Goal: Task Accomplishment & Management: Manage account settings

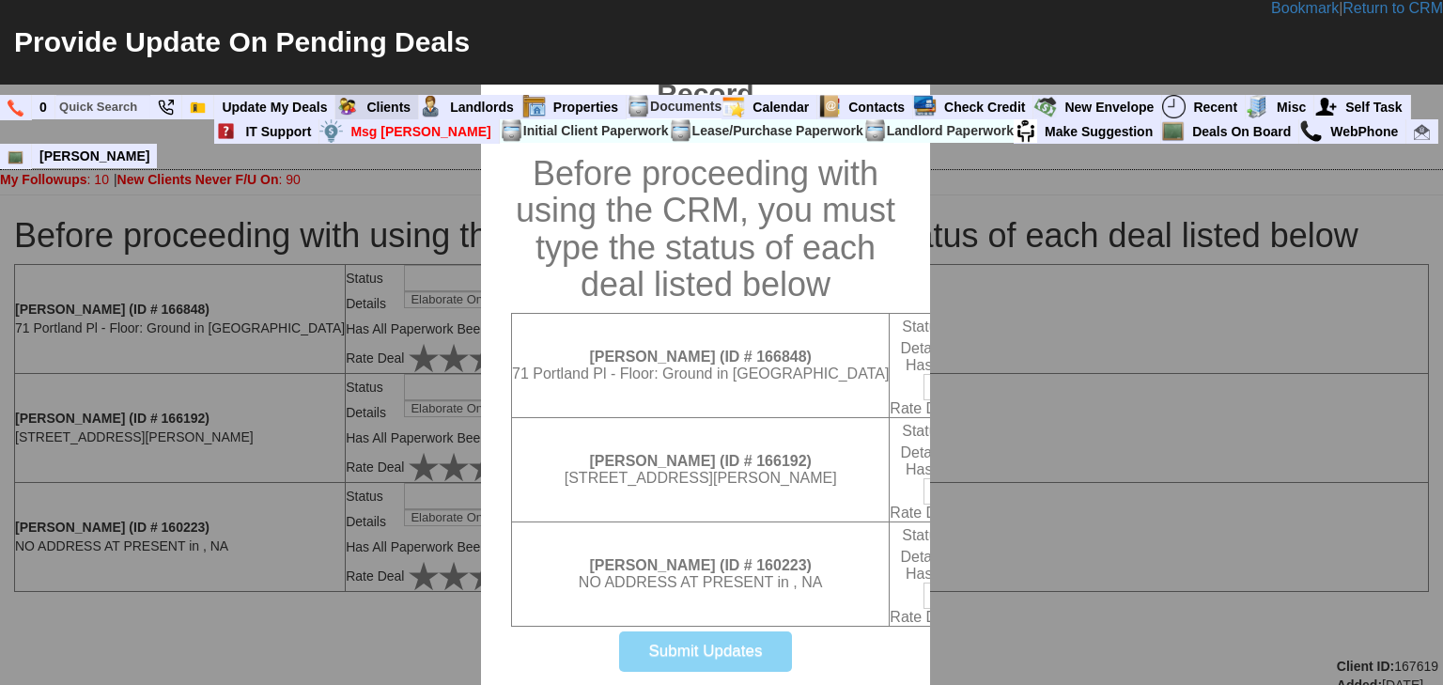
select select "100"
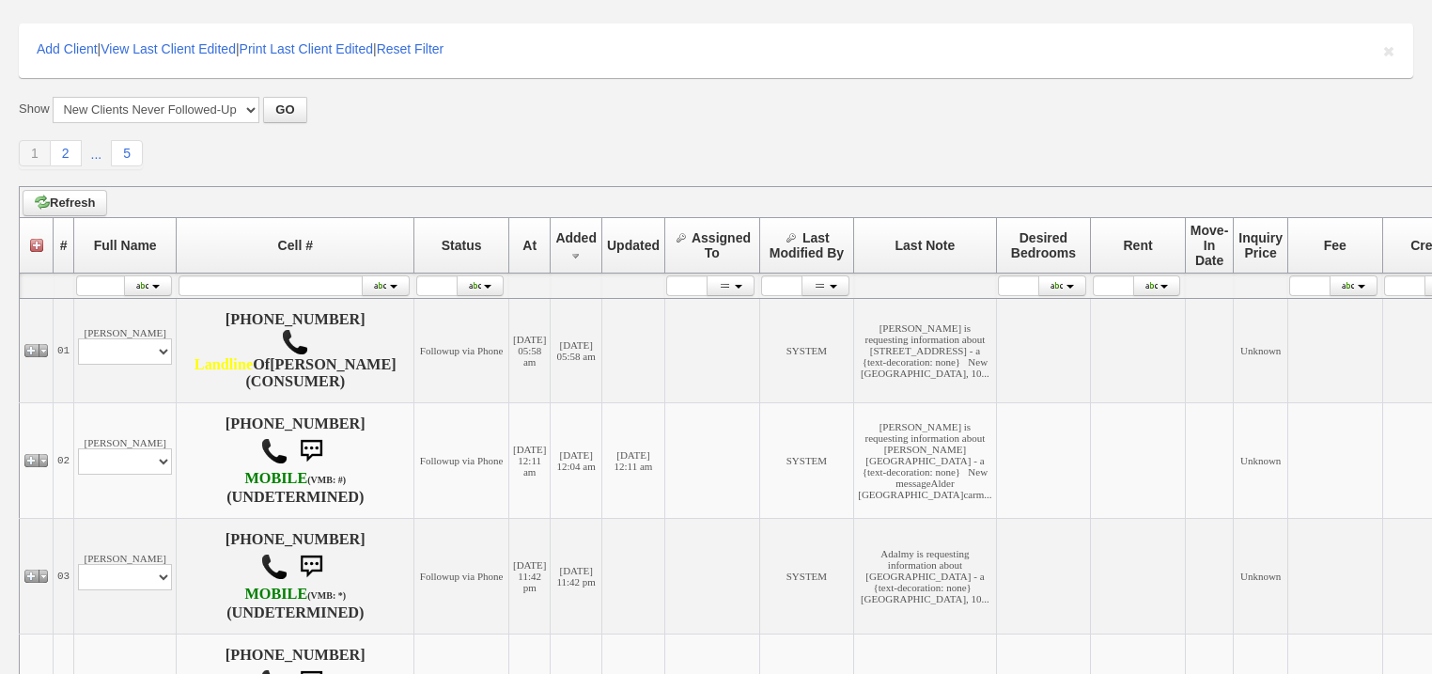
scroll to position [150, 0]
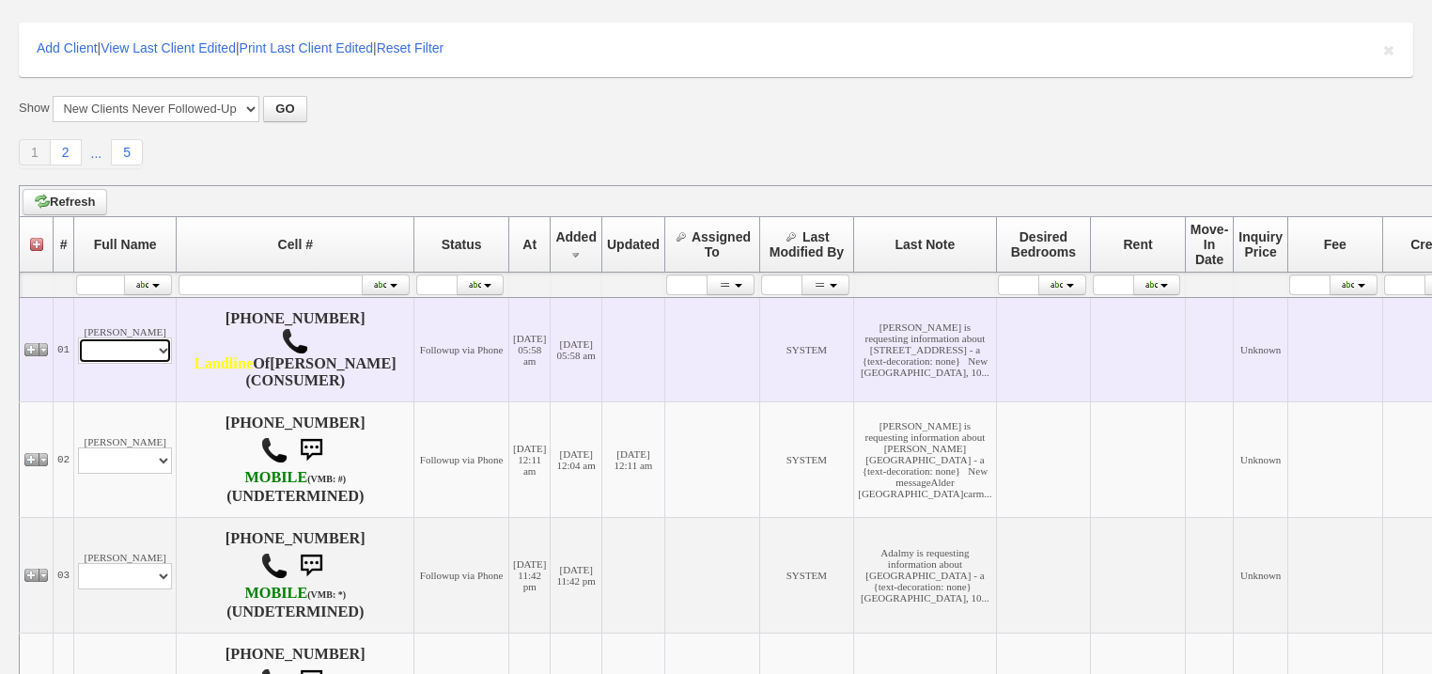
drag, startPoint x: 137, startPoint y: 366, endPoint x: 137, endPoint y: 382, distance: 16.0
click at [137, 364] on select "Profile Edit Print Email Externally (Will Not Be Tracked In CRM) Closed Deals" at bounding box center [125, 350] width 94 height 26
select select "ChangeURL,/crm/custom/edit_client_form.php?redirect=%2Fcrm%2Fclients.php&id=167…"
click at [78, 356] on select "Profile Edit Print Email Externally (Will Not Be Tracked In CRM) Closed Deals" at bounding box center [125, 350] width 94 height 26
select select
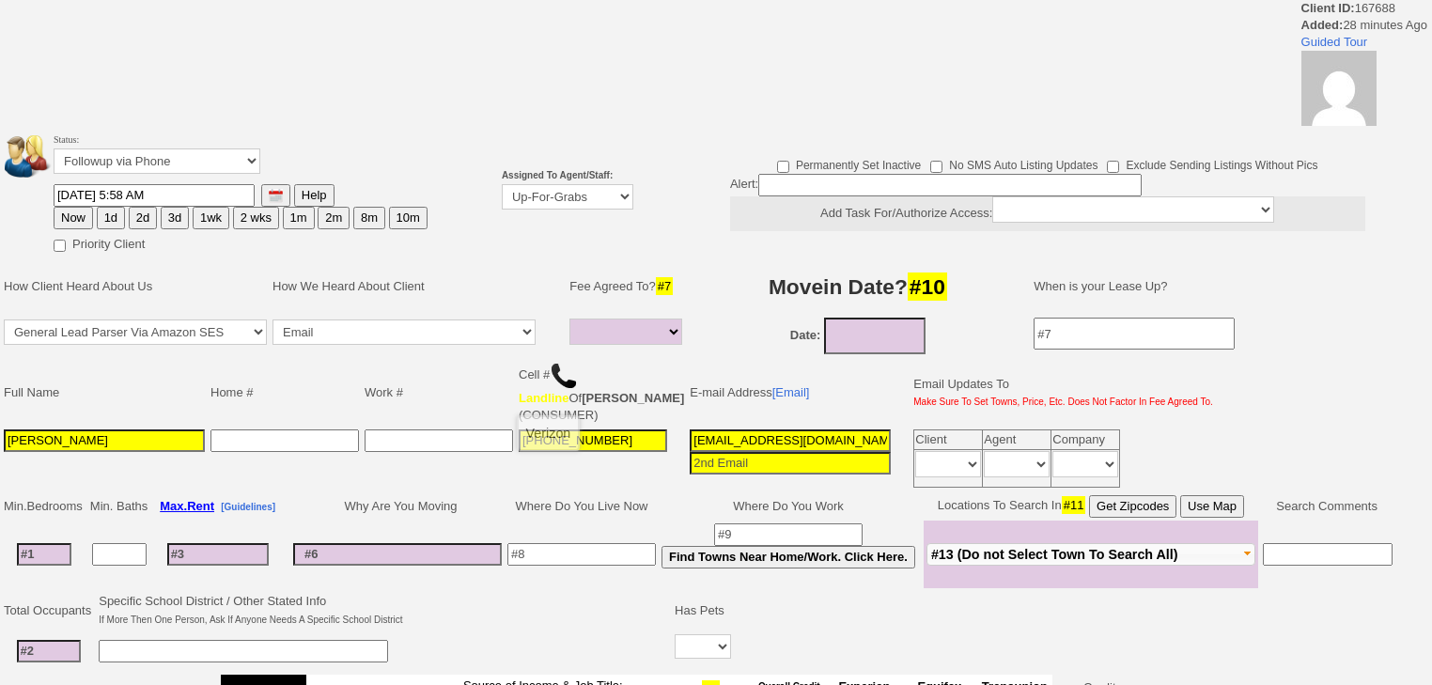
select select
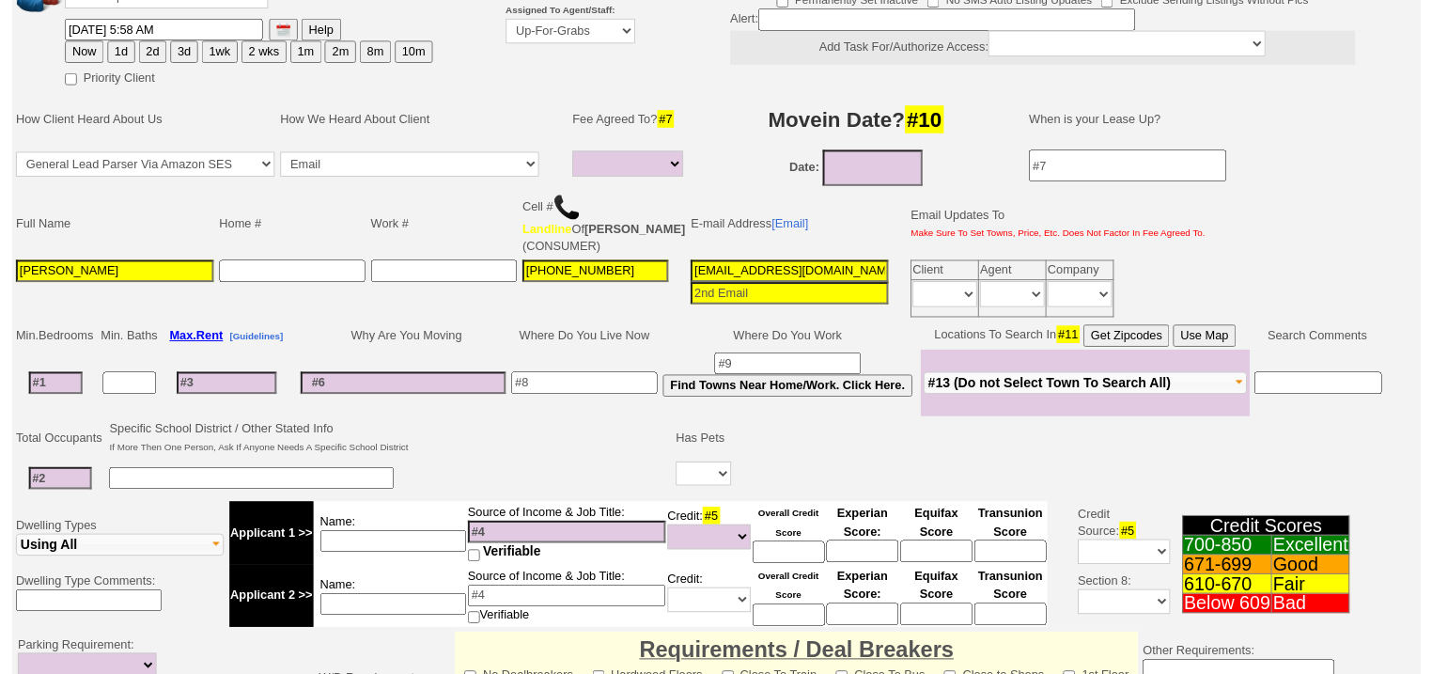
scroll to position [150, 0]
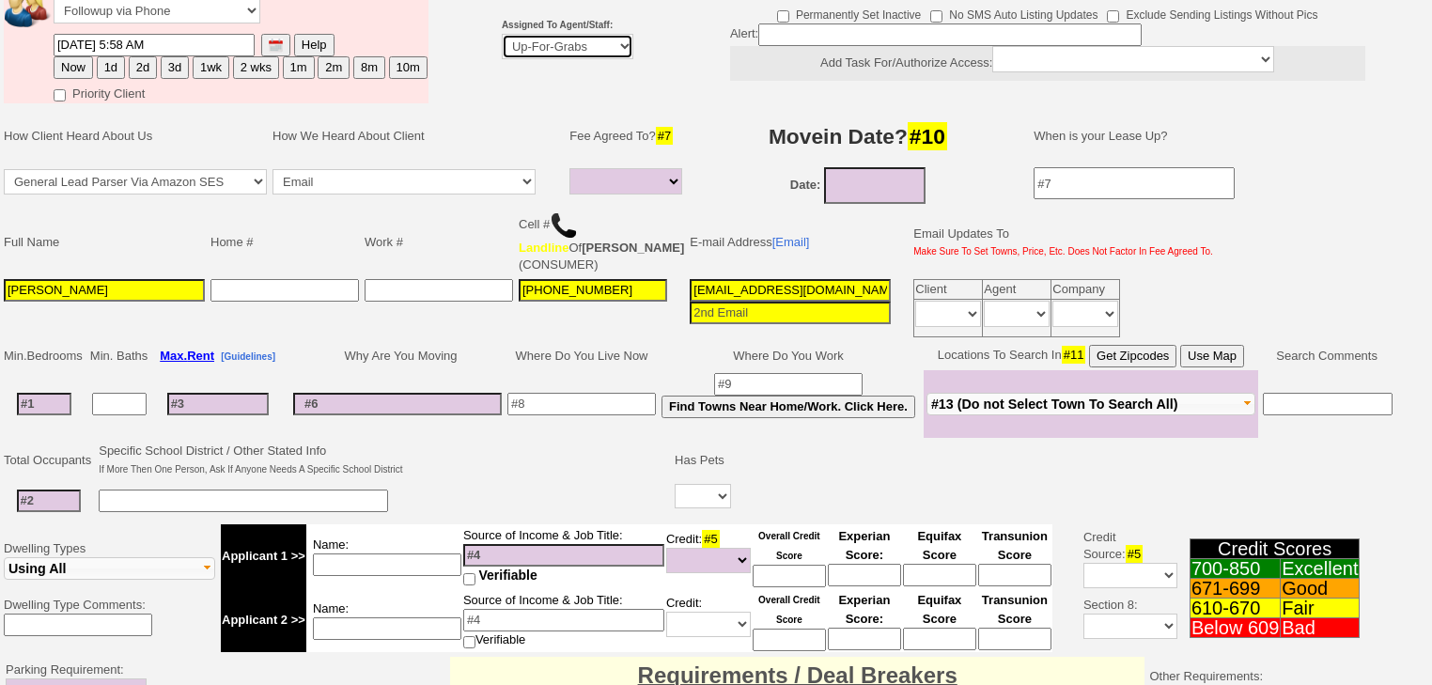
click at [546, 49] on select "Up-For-Grabs ***** STAFF ***** Bob Bruno 914-419-3579 Cristy Liberto 914-486-10…" at bounding box center [568, 46] width 132 height 25
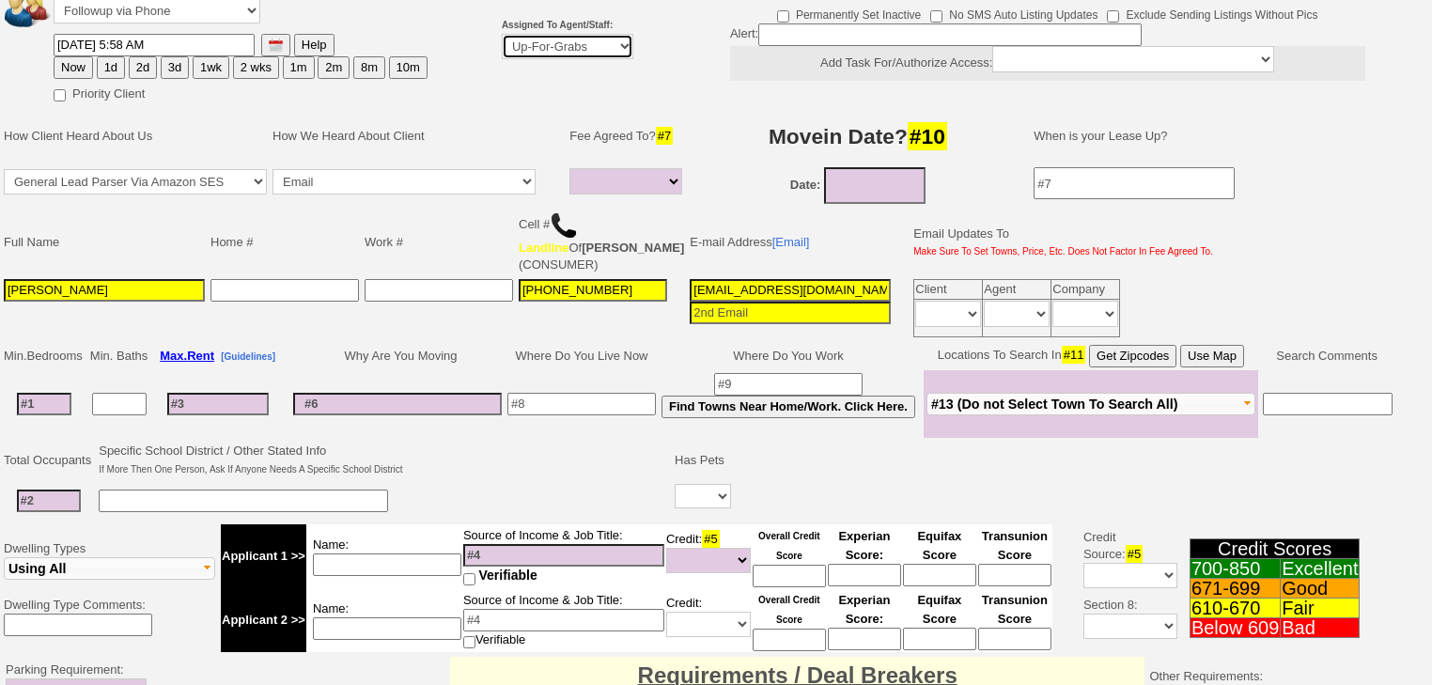
select select "227"
click at [502, 34] on select "Up-For-Grabs ***** STAFF ***** Bob Bruno 914-419-3579 Cristy Liberto 914-486-10…" at bounding box center [568, 46] width 132 height 25
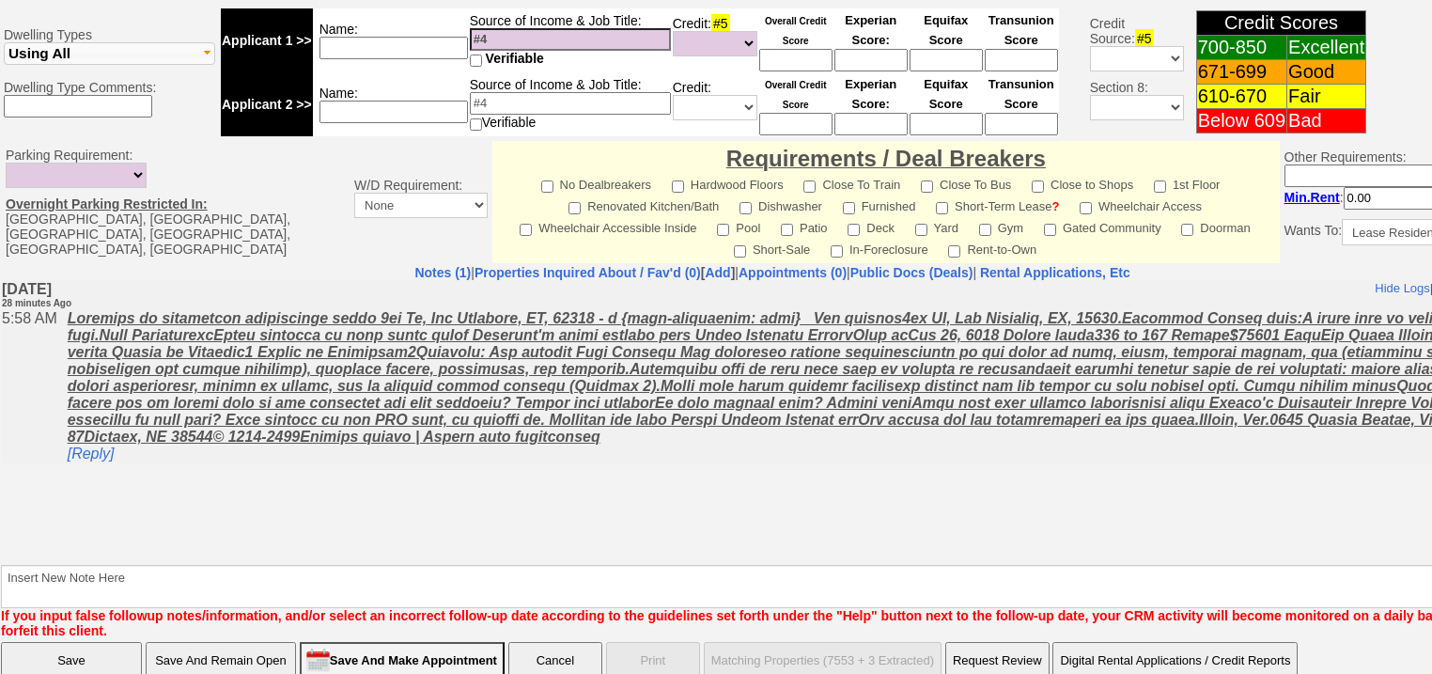
click at [106, 649] on input "Save" at bounding box center [71, 661] width 141 height 38
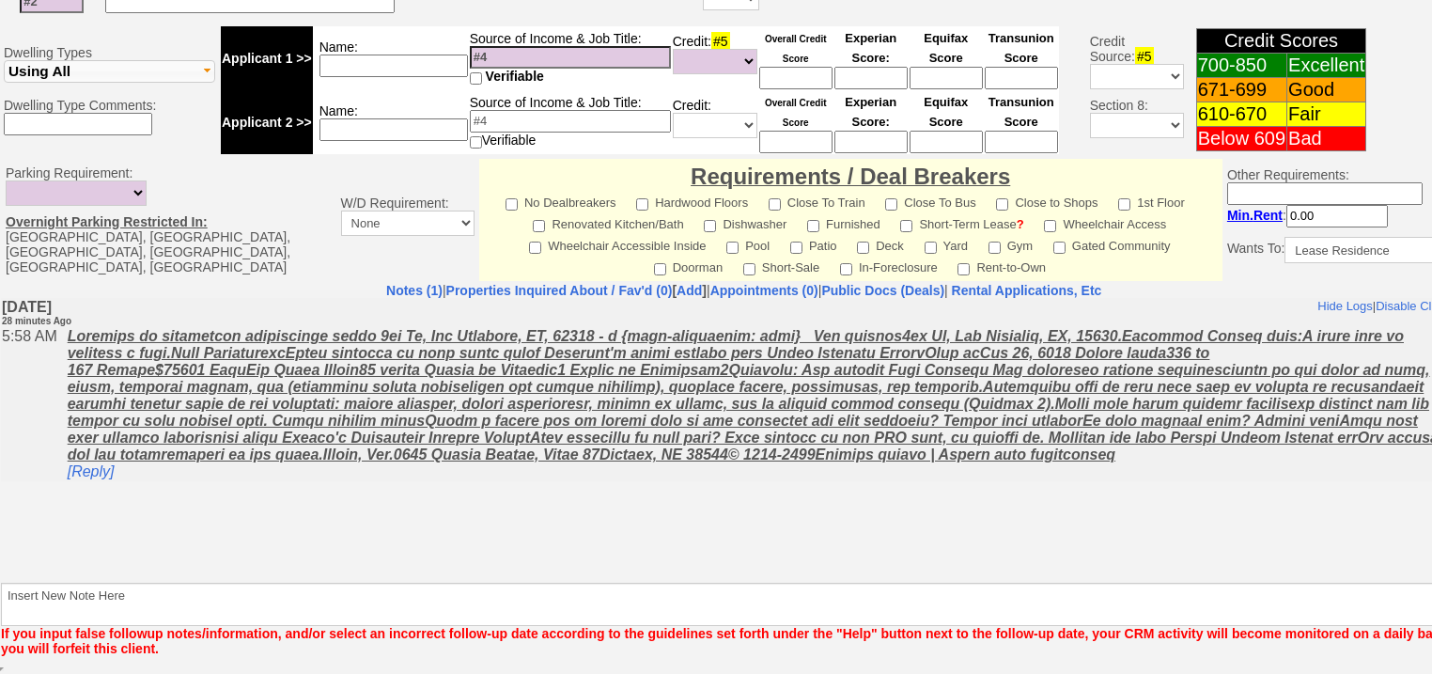
scroll to position [724, 0]
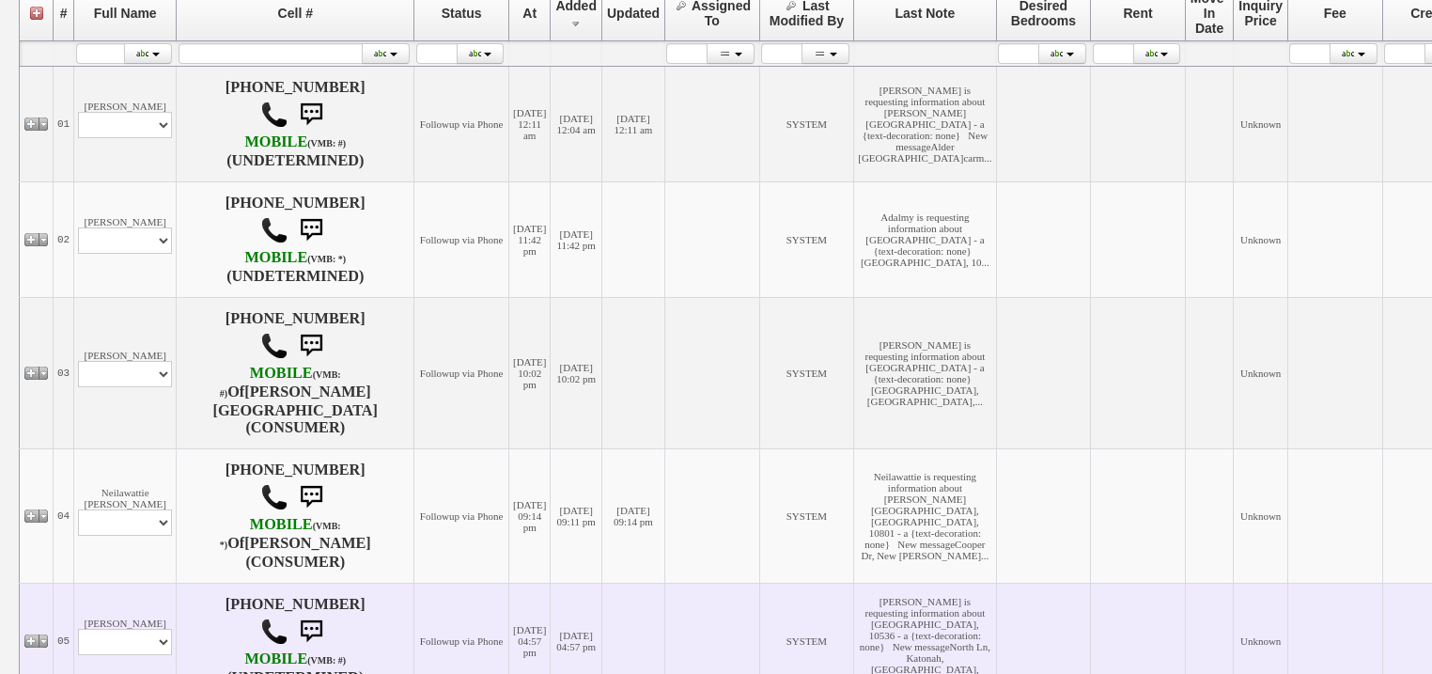
scroll to position [376, 0]
